Goal: Transaction & Acquisition: Register for event/course

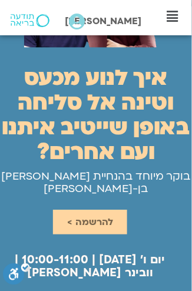
scroll to position [157, 0]
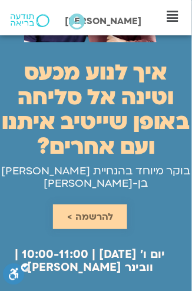
click at [91, 229] on link "להרשמה >" at bounding box center [90, 216] width 74 height 25
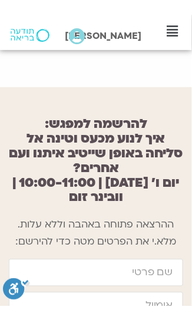
scroll to position [1557, 0]
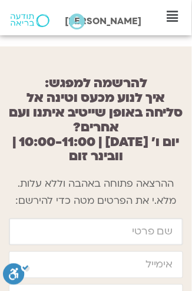
click at [86, 218] on input "firstname" at bounding box center [96, 231] width 174 height 27
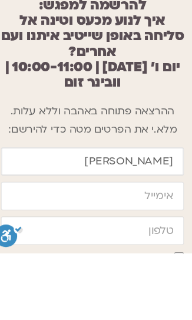
type input "[PERSON_NAME]"
click at [88, 251] on input "email" at bounding box center [96, 264] width 174 height 27
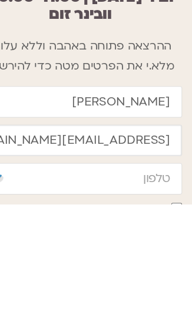
type input "[EMAIL_ADDRESS][DOMAIN_NAME]"
click at [88, 284] on input "cellphone" at bounding box center [96, 297] width 174 height 27
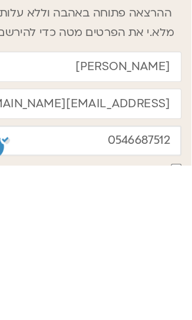
type input "0546687512"
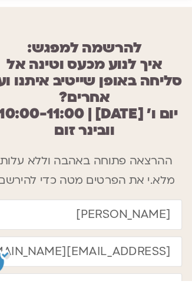
click at [177, 176] on p "ההרצאה פתוחה באהבה וללא עלות. מלא.י את הפרטים מטה כדי להירשם:" at bounding box center [96, 193] width 174 height 34
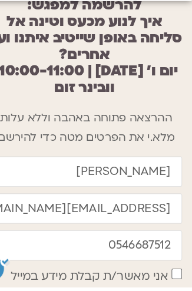
scroll to position [1623, 0]
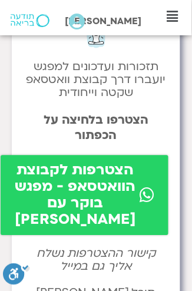
scroll to position [46, 0]
click at [84, 227] on span "הצטרפות לקבוצת הוואטסאפ - מפגש בוקר עם שאנייה וערן" at bounding box center [75, 195] width 121 height 66
